Goal: Transaction & Acquisition: Purchase product/service

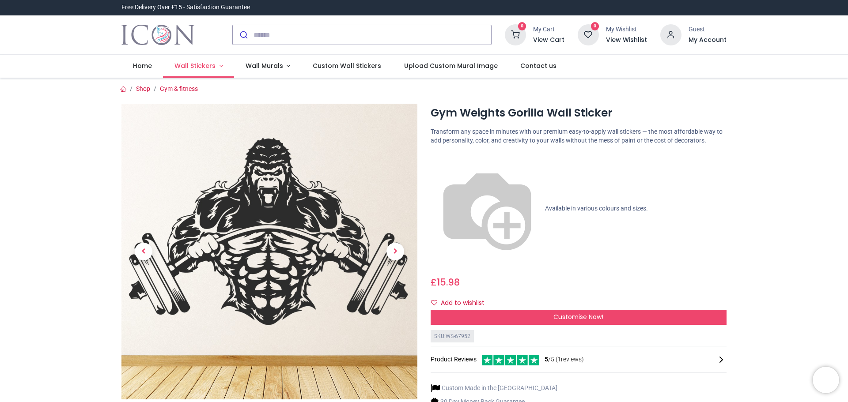
click at [211, 70] on link "Wall Stickers" at bounding box center [198, 66] width 71 height 23
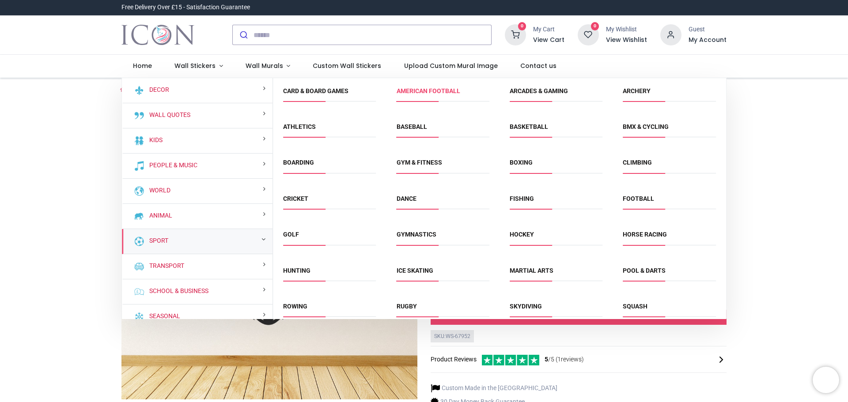
click at [427, 91] on link "American Football" at bounding box center [428, 90] width 64 height 7
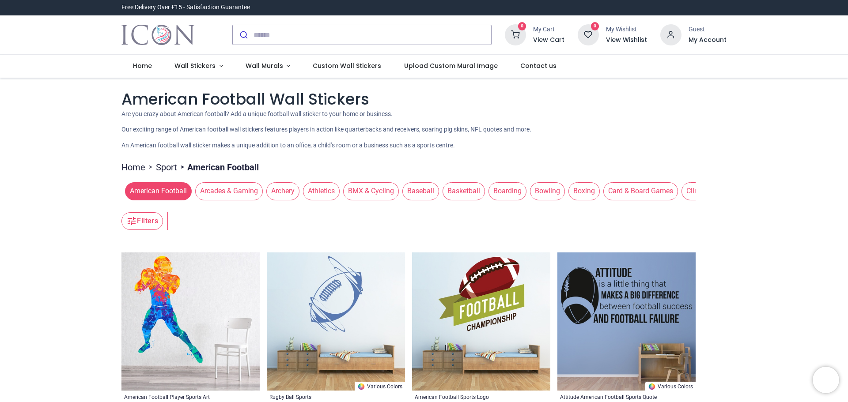
click at [579, 191] on span "Boxing" at bounding box center [583, 191] width 31 height 18
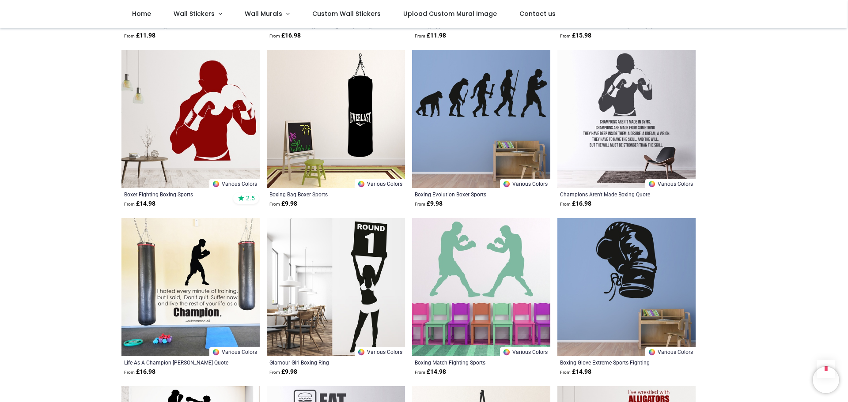
scroll to position [839, 0]
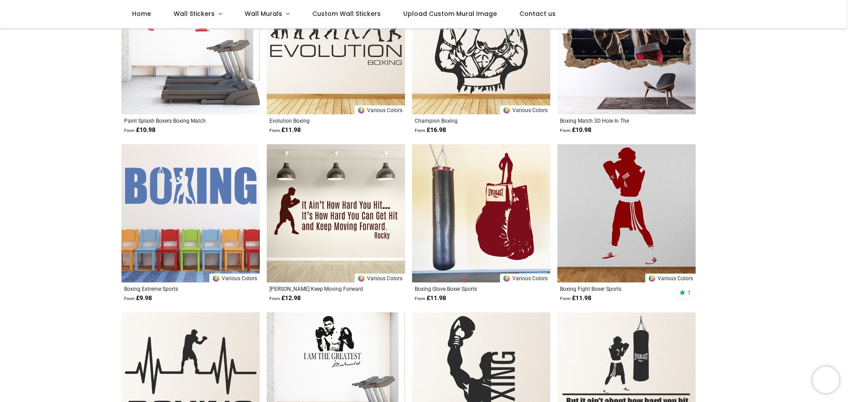
scroll to position [265, 0]
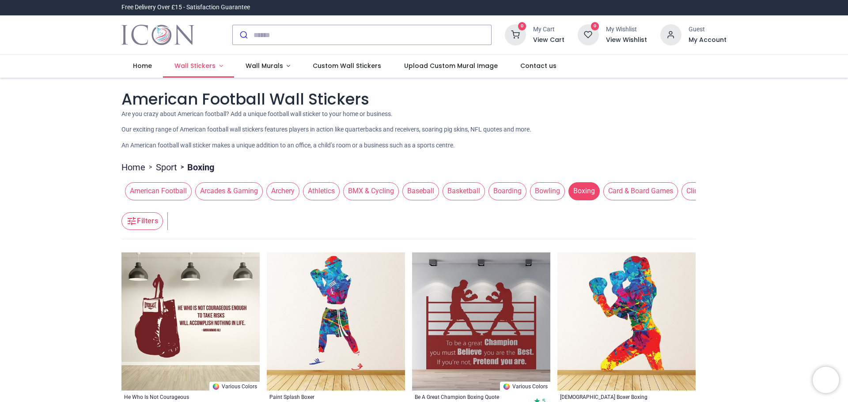
click at [202, 70] on link "Wall Stickers" at bounding box center [198, 66] width 71 height 23
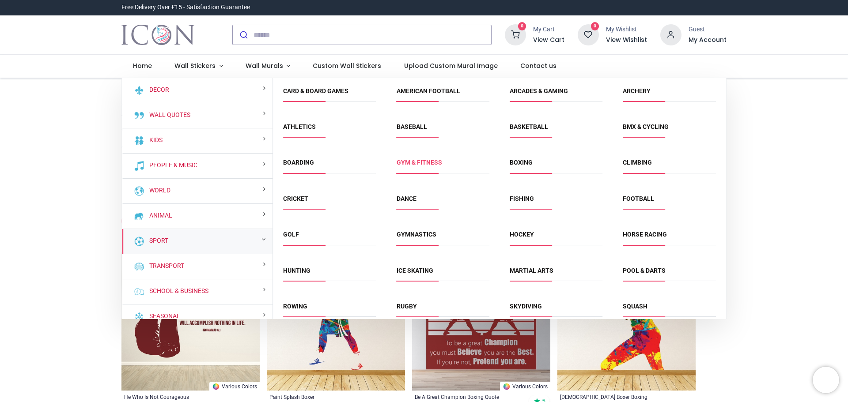
click at [423, 162] on link "Gym & fitness" at bounding box center [418, 162] width 45 height 7
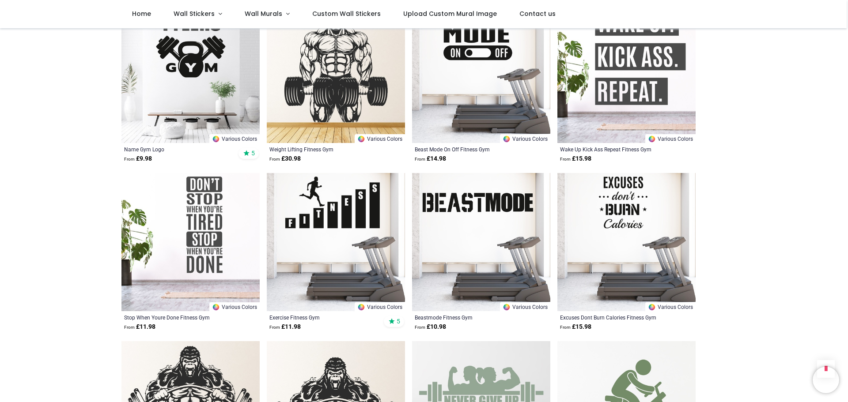
scroll to position [883, 0]
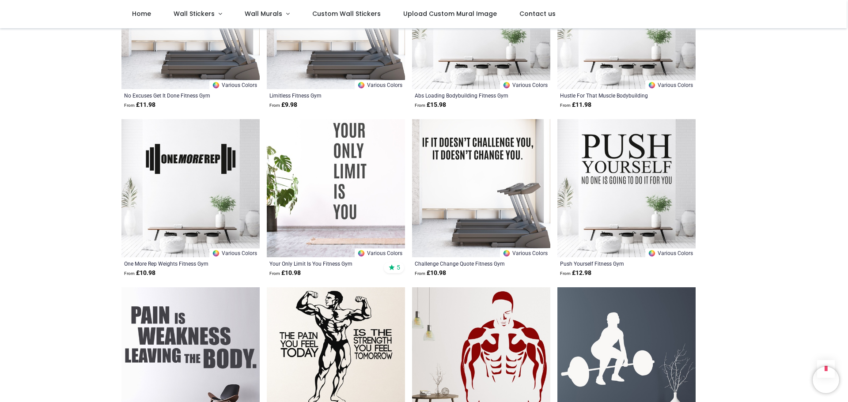
scroll to position [1987, 0]
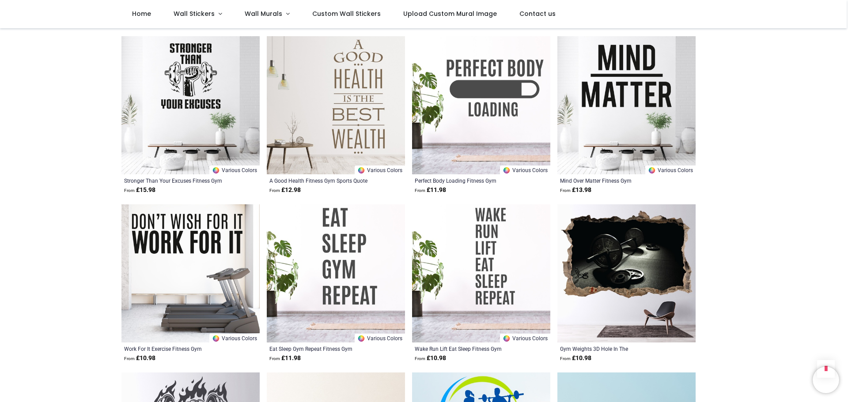
scroll to position [2536, 0]
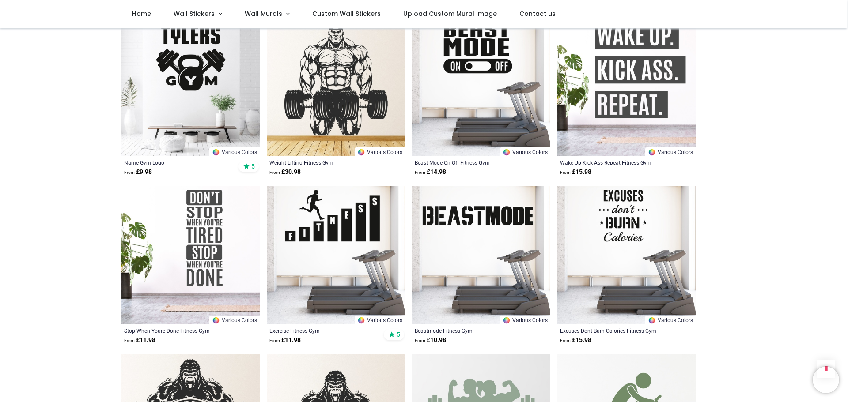
scroll to position [1035, 0]
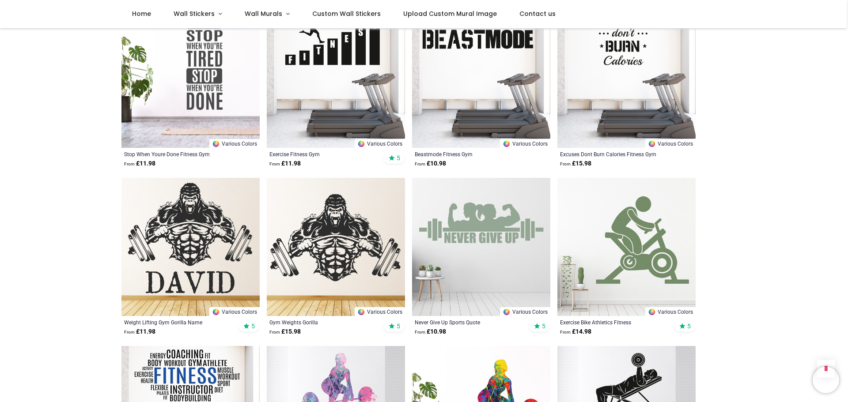
click at [186, 237] on img at bounding box center [190, 247] width 138 height 138
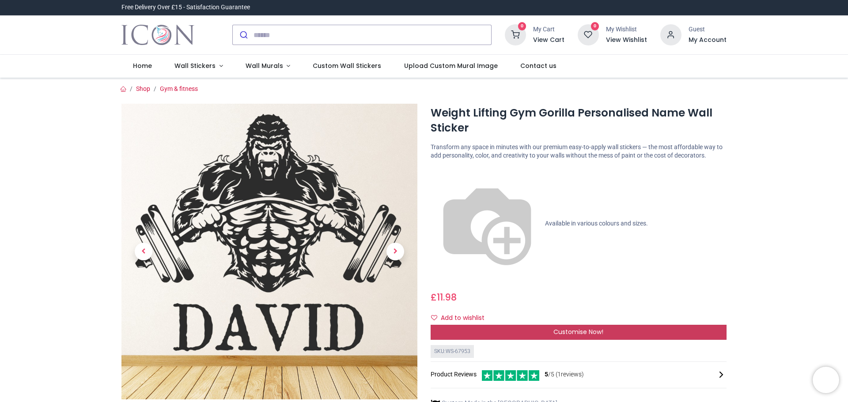
click at [541, 325] on div "Customise Now!" at bounding box center [578, 332] width 296 height 15
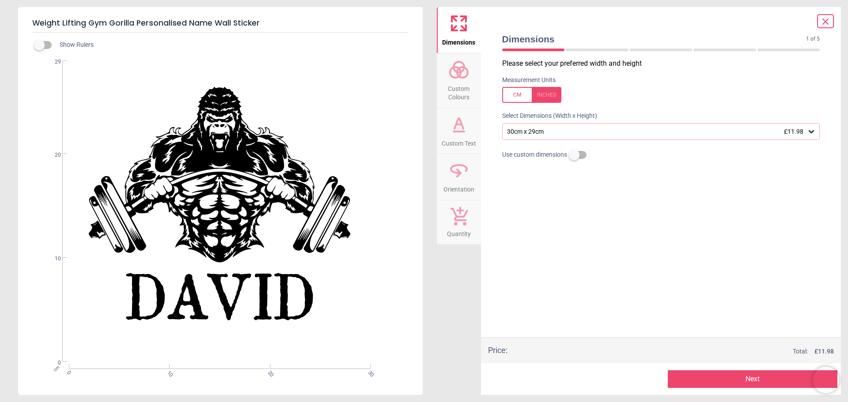
click at [458, 132] on icon at bounding box center [458, 124] width 21 height 21
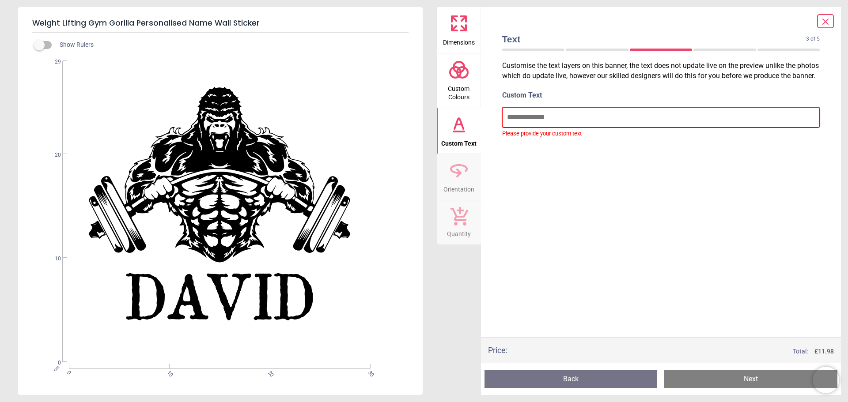
click at [530, 126] on input "text" at bounding box center [661, 117] width 318 height 20
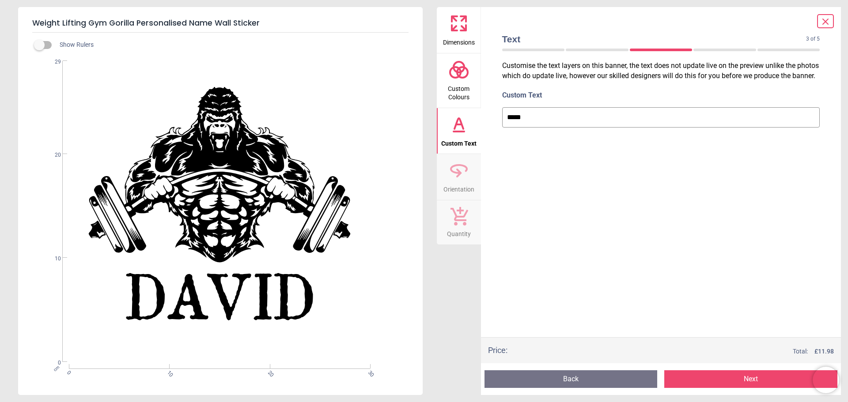
type input "*****"
click at [607, 199] on div "Customise the text layers on this banner, the text does not update live on the …" at bounding box center [661, 198] width 332 height 279
click at [362, 274] on div "Created with Snap null" at bounding box center [219, 211] width 403 height 301
click at [458, 177] on icon at bounding box center [458, 170] width 21 height 21
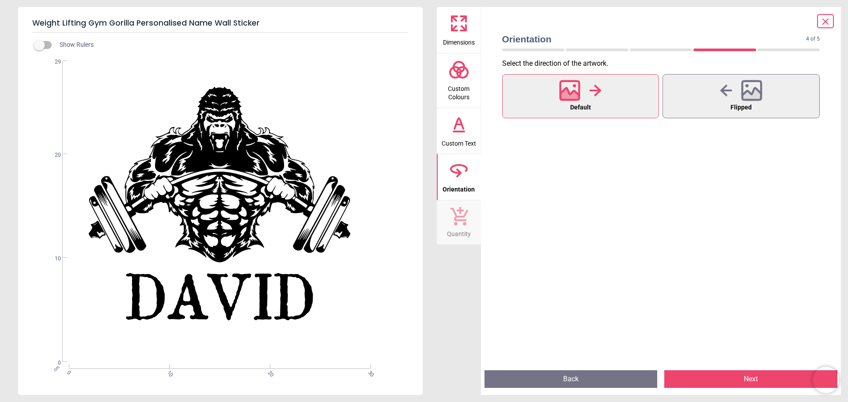
click at [459, 84] on span "Custom Colours" at bounding box center [459, 91] width 42 height 22
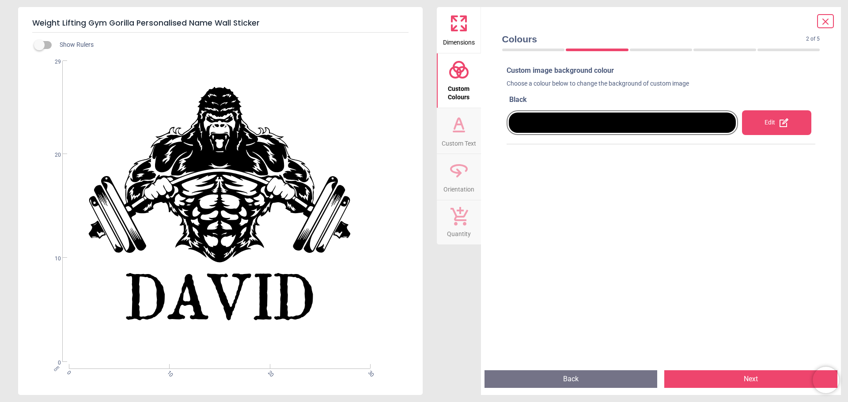
click at [609, 125] on div at bounding box center [622, 123] width 227 height 20
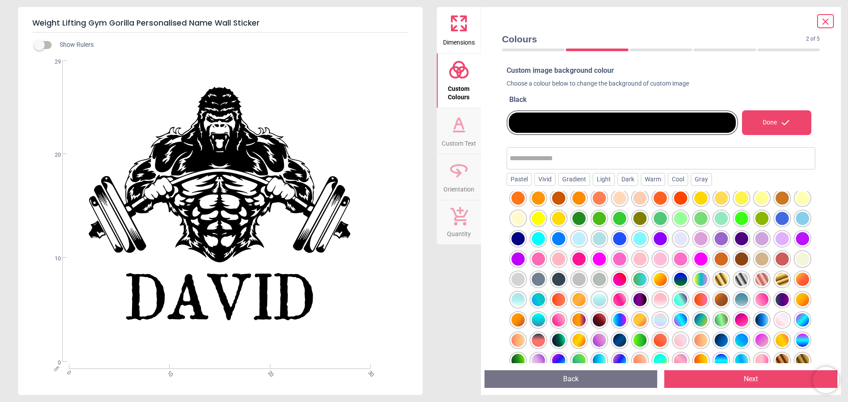
scroll to position [88, 0]
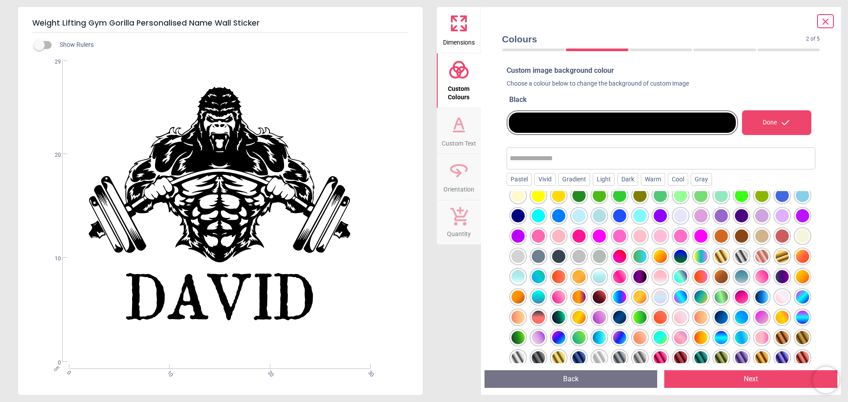
click at [775, 263] on div at bounding box center [781, 256] width 13 height 13
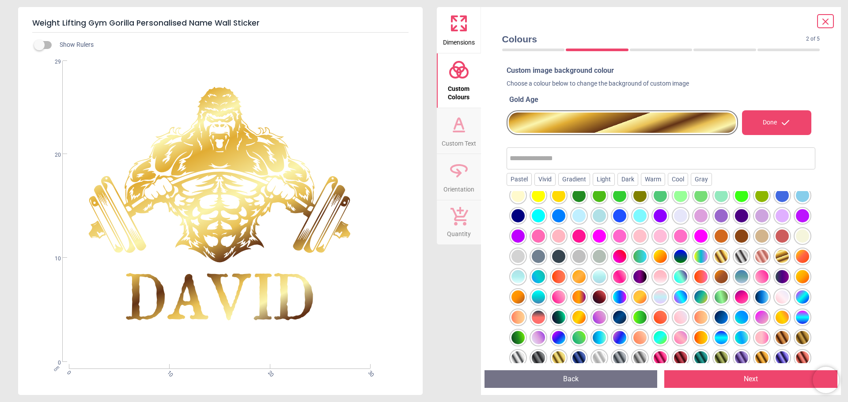
click at [525, 256] on div at bounding box center [517, 256] width 13 height 13
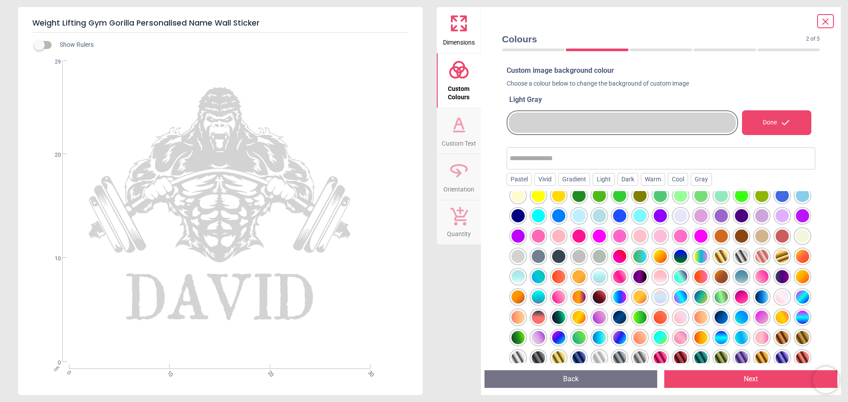
click at [735, 263] on div at bounding box center [741, 256] width 13 height 13
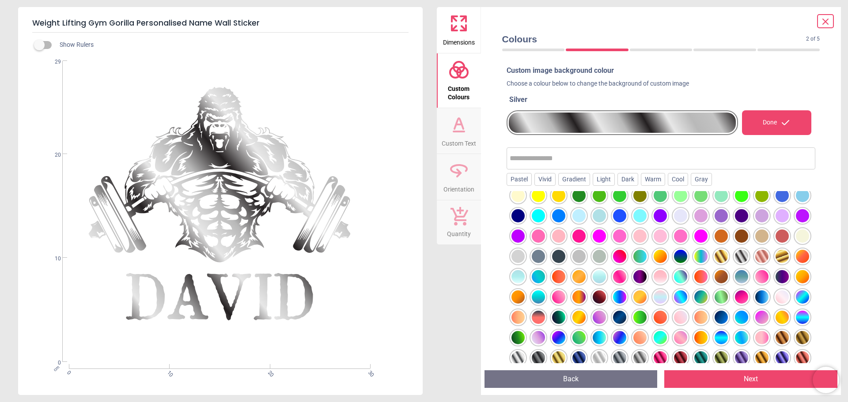
click at [694, 304] on div at bounding box center [700, 297] width 13 height 13
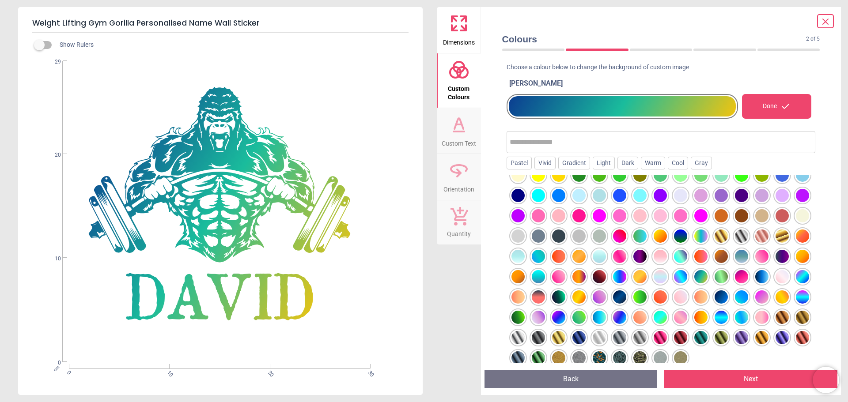
scroll to position [44, 0]
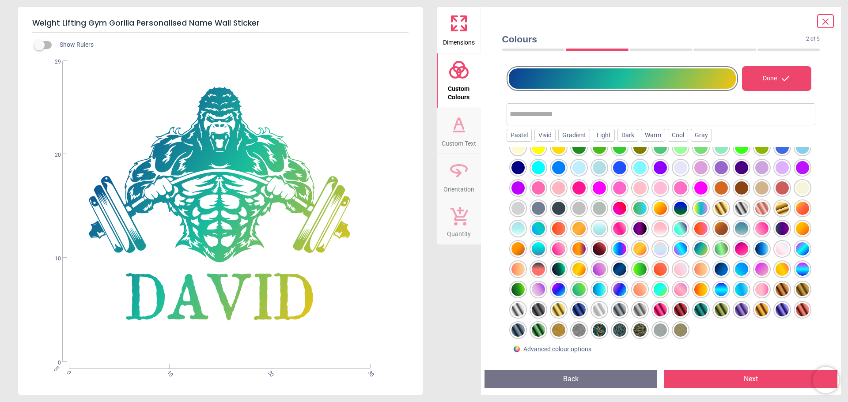
click at [593, 328] on div at bounding box center [599, 330] width 13 height 13
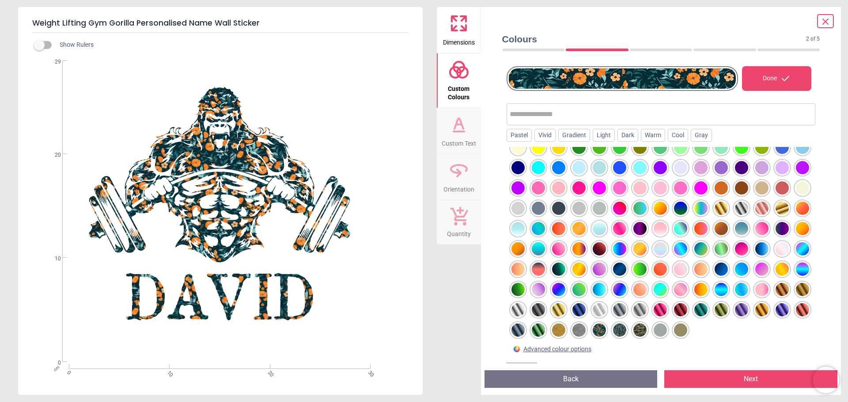
click at [613, 330] on div at bounding box center [619, 330] width 13 height 13
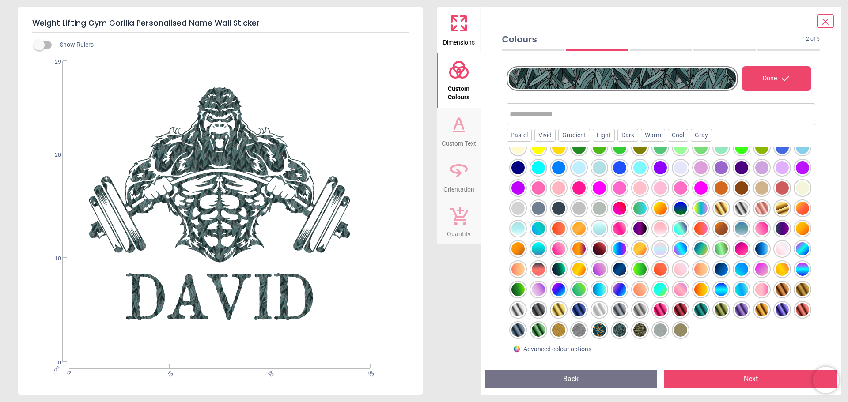
click at [633, 332] on div at bounding box center [639, 330] width 13 height 13
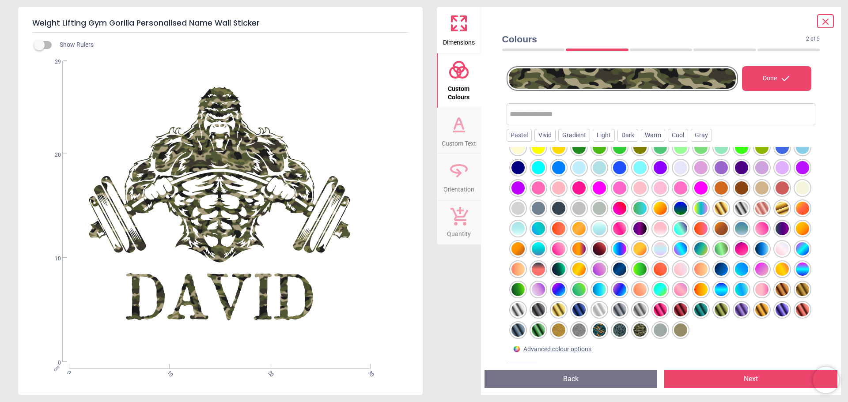
click at [674, 334] on div at bounding box center [680, 330] width 13 height 13
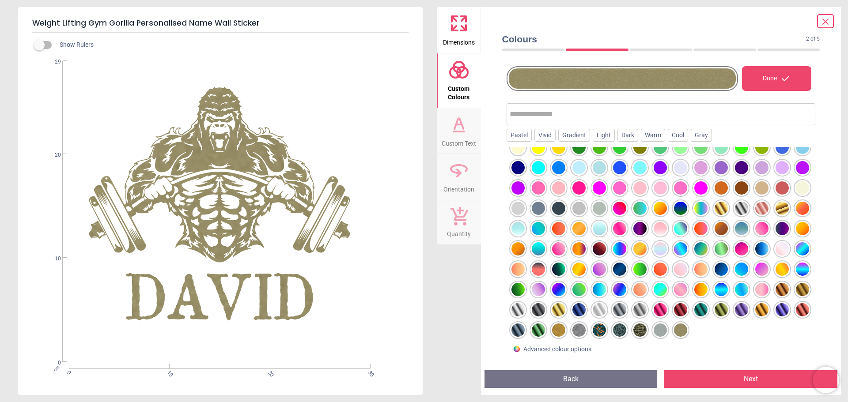
click at [572, 329] on div at bounding box center [578, 330] width 13 height 13
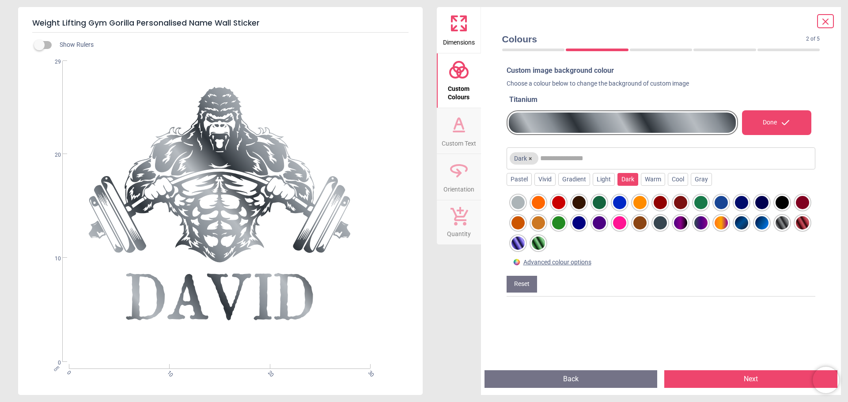
scroll to position [6, 0]
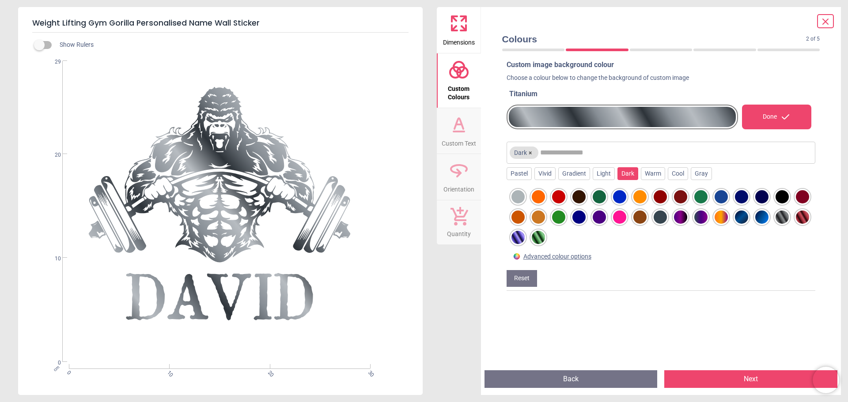
click at [545, 238] on div at bounding box center [538, 237] width 13 height 13
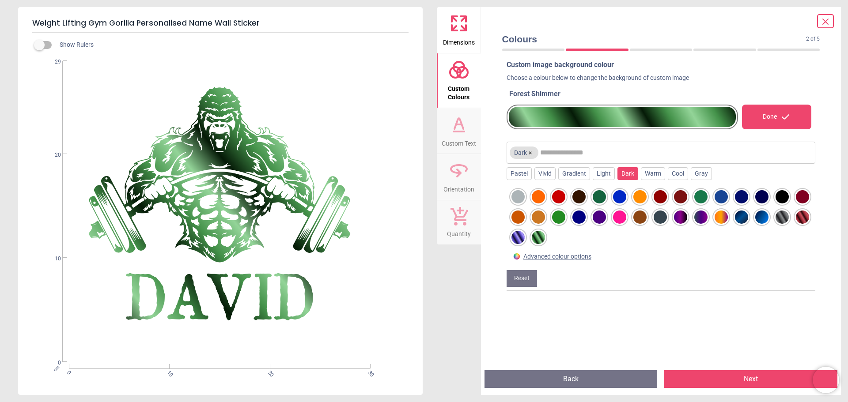
click at [562, 195] on div at bounding box center [558, 196] width 13 height 13
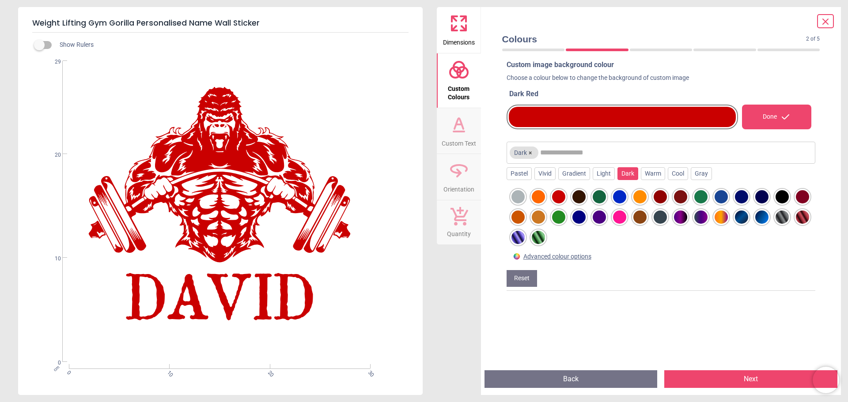
click at [796, 224] on div at bounding box center [802, 217] width 13 height 13
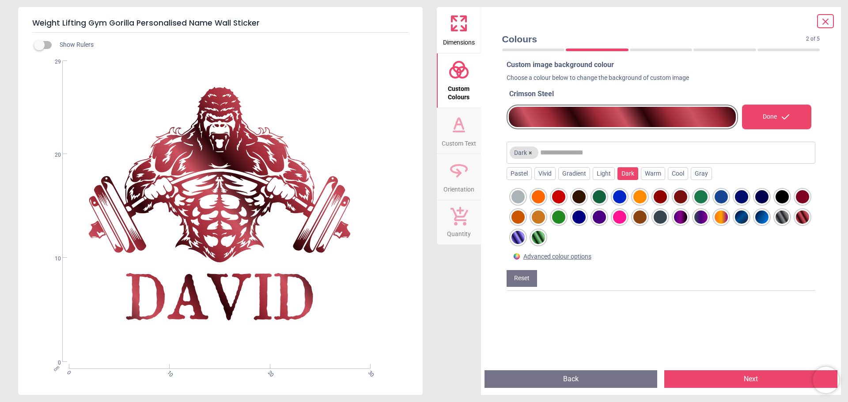
click at [687, 215] on div at bounding box center [680, 217] width 13 height 13
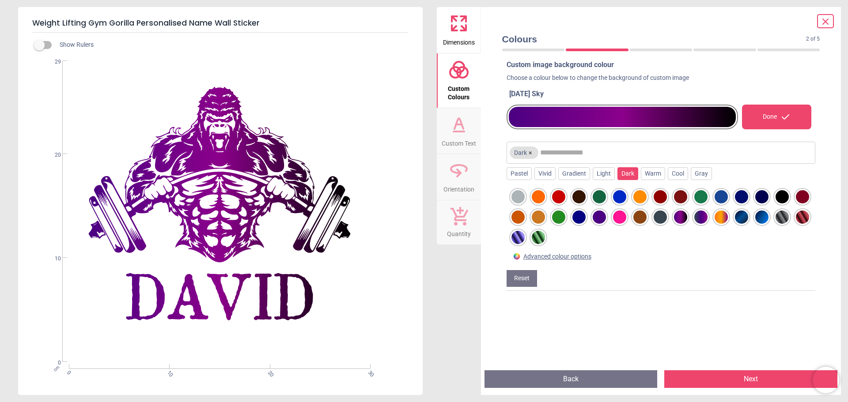
click at [764, 197] on div at bounding box center [761, 196] width 13 height 13
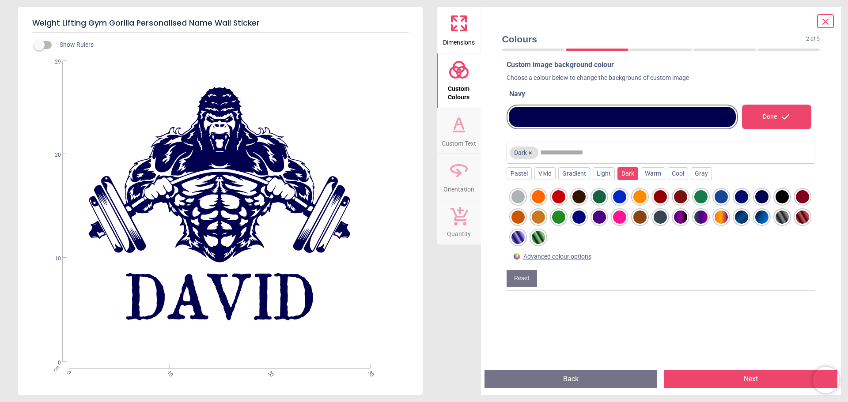
click at [783, 197] on div at bounding box center [781, 196] width 13 height 13
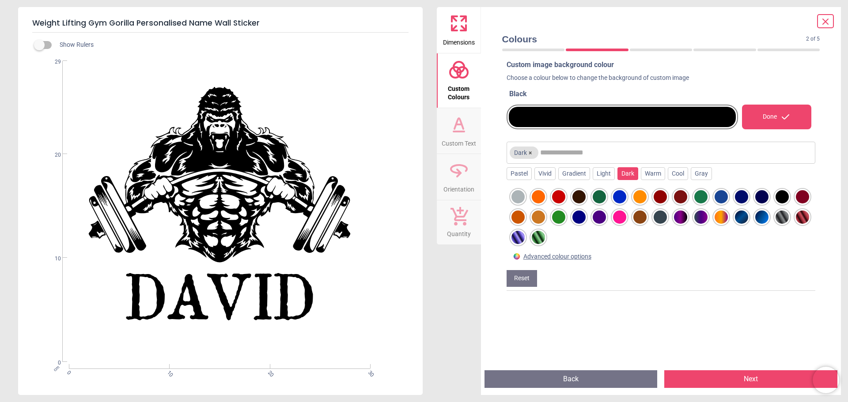
click at [748, 215] on div at bounding box center [741, 217] width 13 height 13
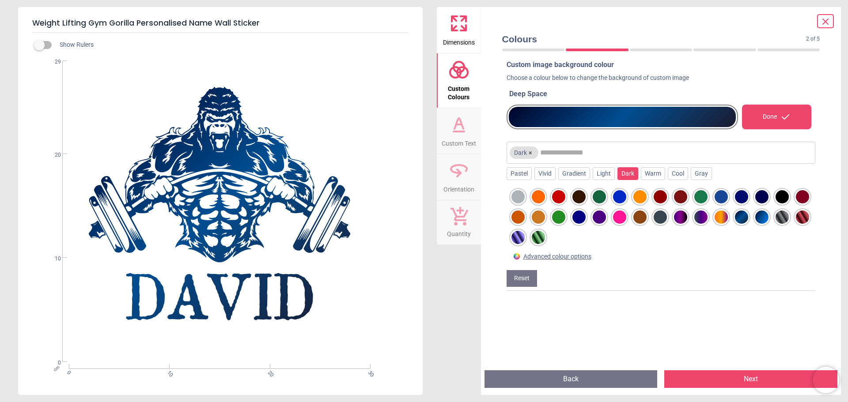
click at [768, 218] on div at bounding box center [761, 217] width 13 height 13
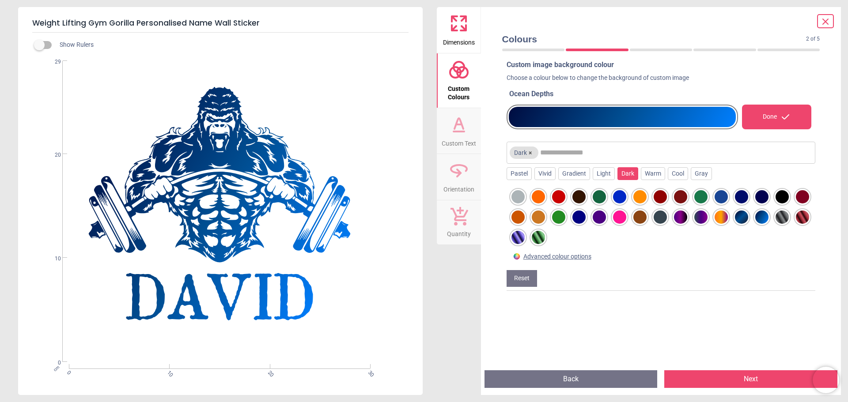
click at [779, 198] on div at bounding box center [781, 196] width 13 height 13
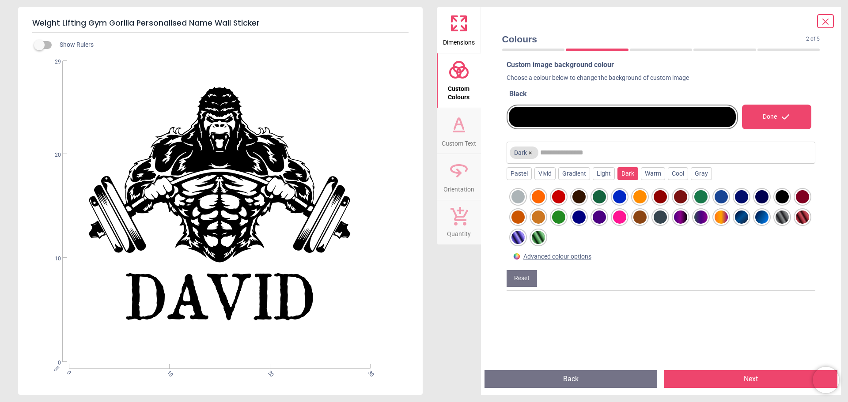
click at [446, 188] on span "Orientation" at bounding box center [458, 187] width 31 height 13
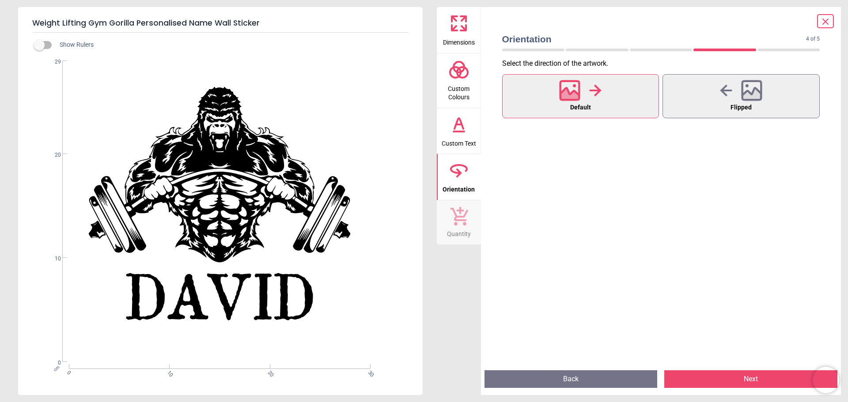
click at [453, 36] on span "Dimensions" at bounding box center [459, 40] width 32 height 13
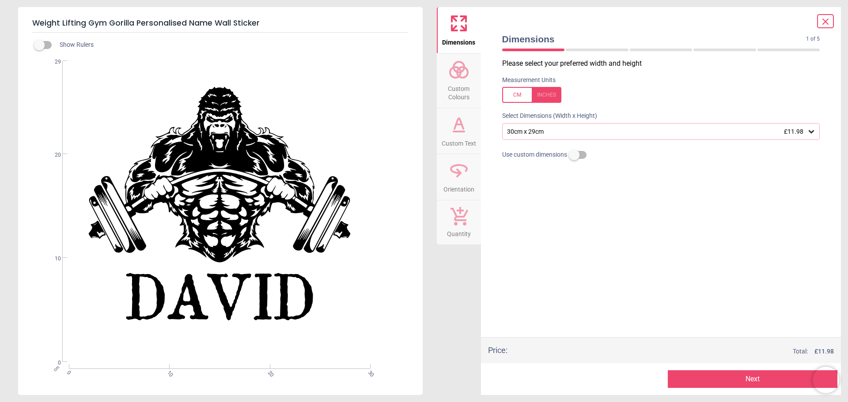
click at [550, 93] on div at bounding box center [531, 95] width 59 height 16
click at [642, 135] on div "11.8" x 11.4" (1ft x 0ft 11") £11.98" at bounding box center [656, 132] width 301 height 8
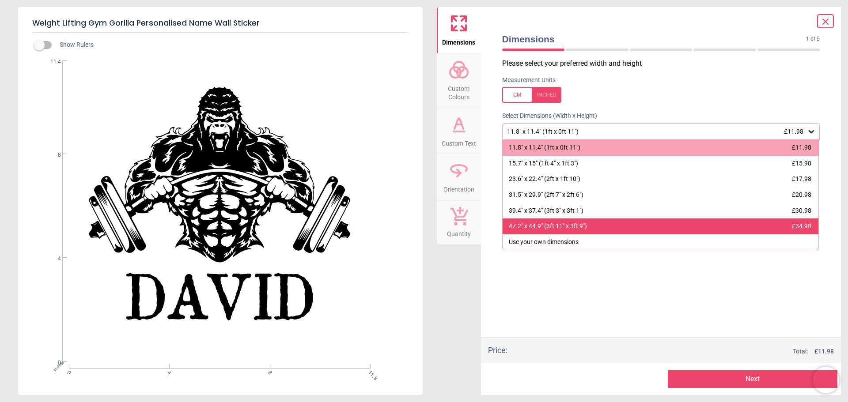
click at [573, 227] on div "47.2" x 44.9" (3ft 11" x 3ft 9")" at bounding box center [548, 226] width 78 height 9
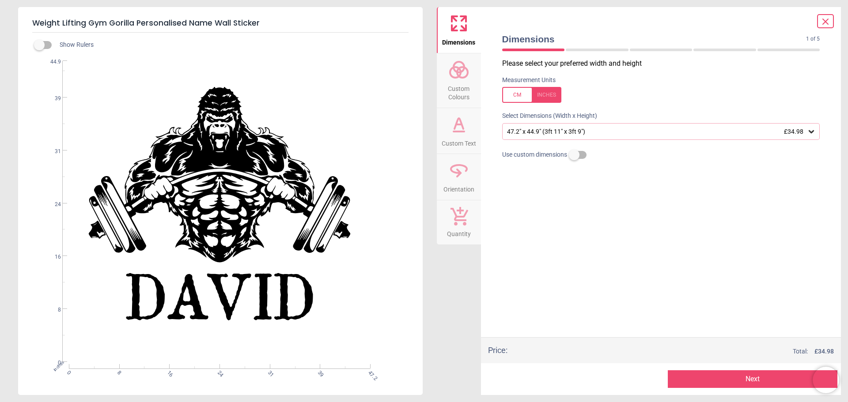
click at [445, 133] on button "Custom Text" at bounding box center [459, 131] width 44 height 46
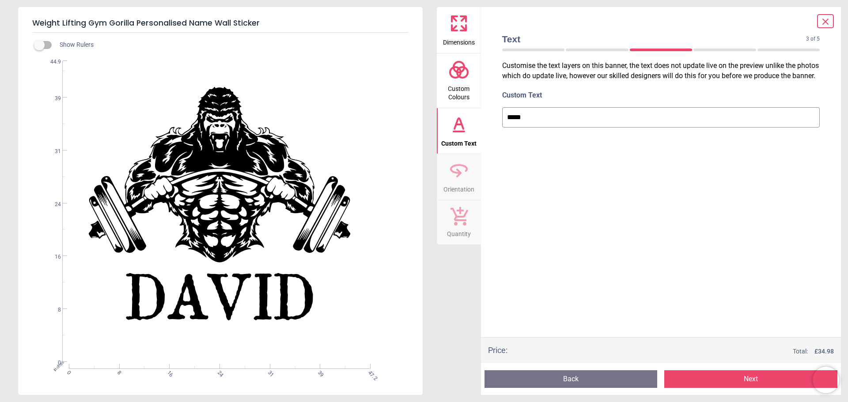
click at [462, 224] on icon at bounding box center [458, 215] width 19 height 19
